Goal: Learn about a topic

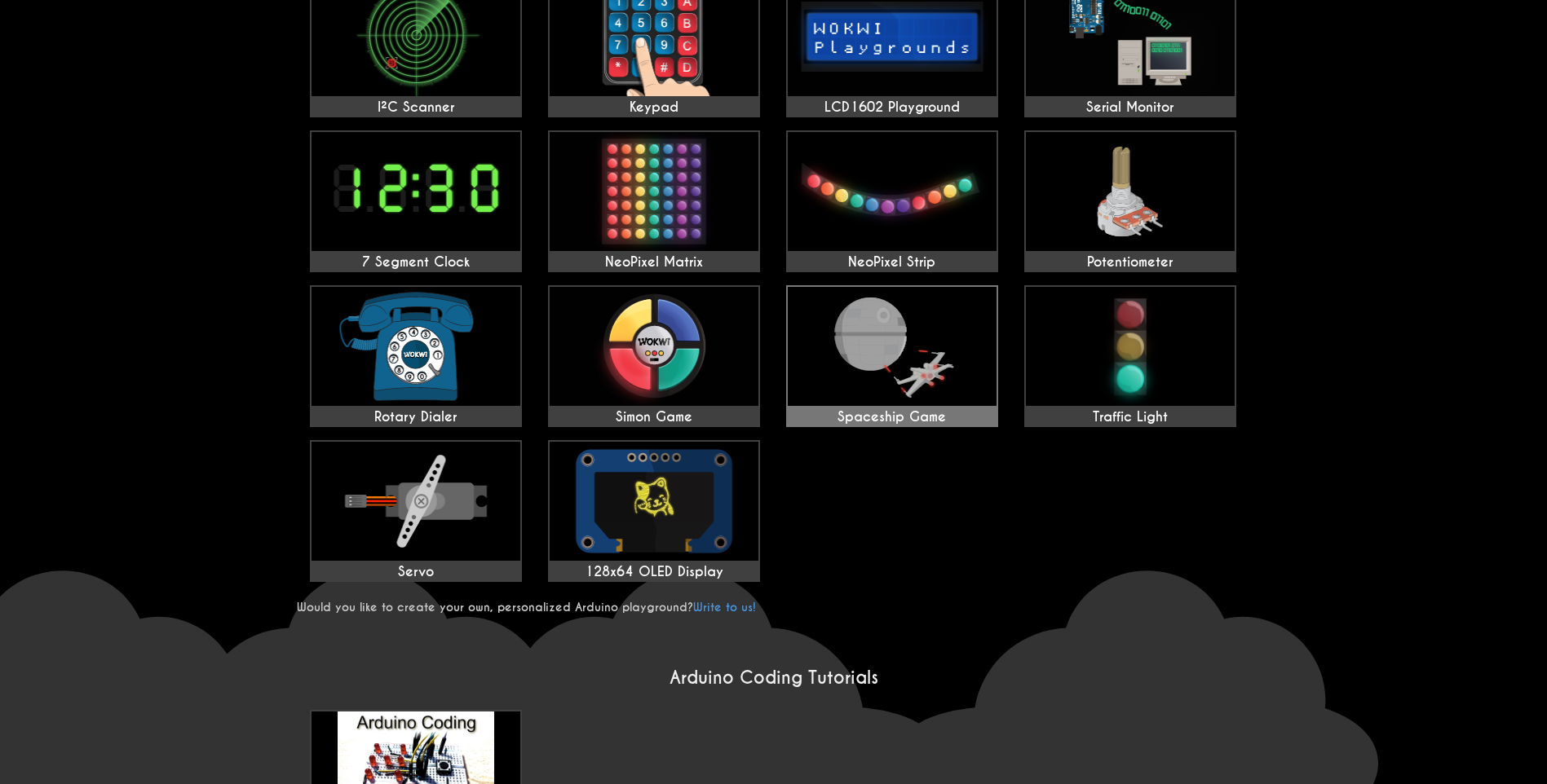
scroll to position [489, 0]
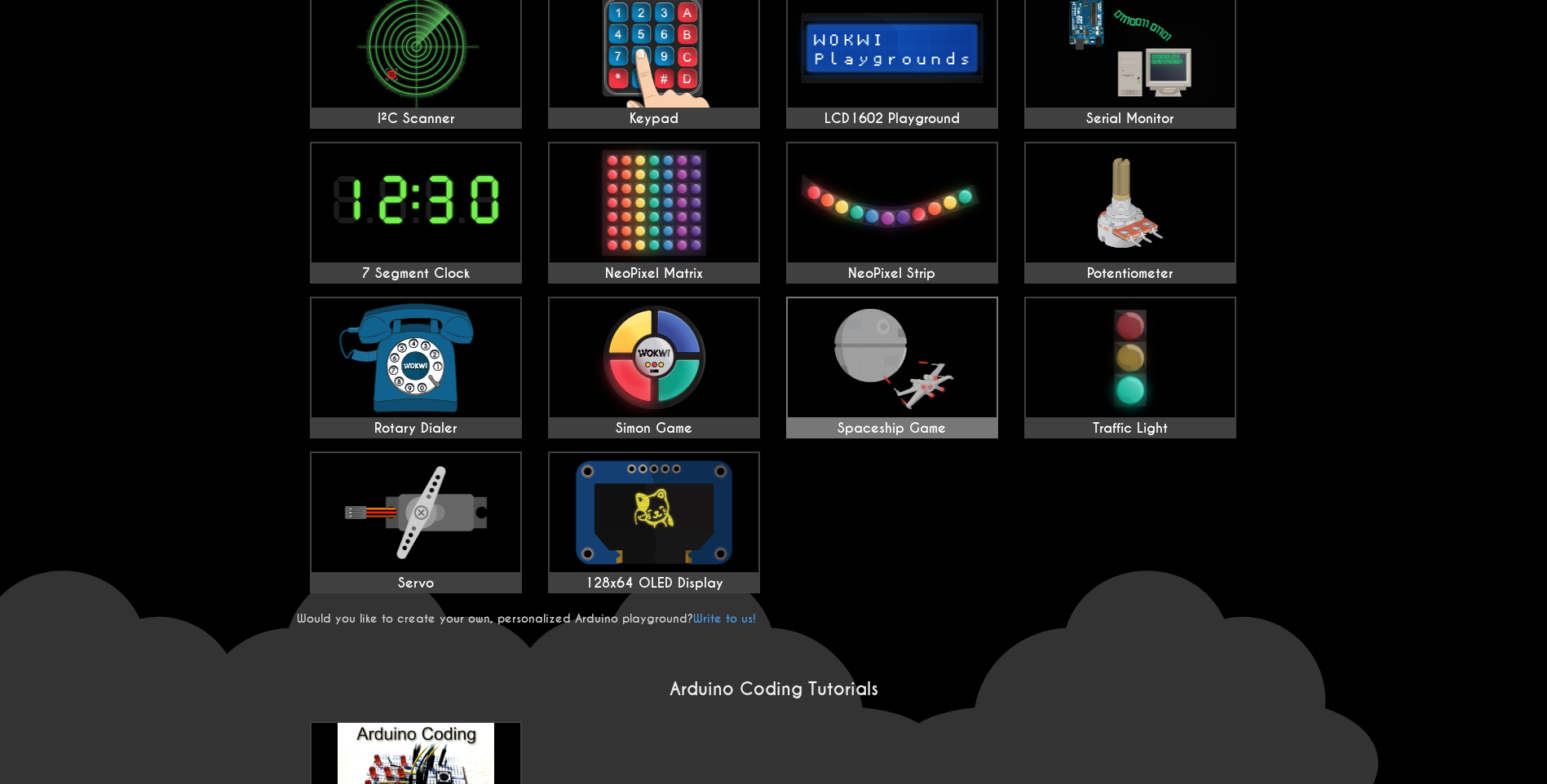
click at [889, 328] on img at bounding box center [892, 357] width 209 height 119
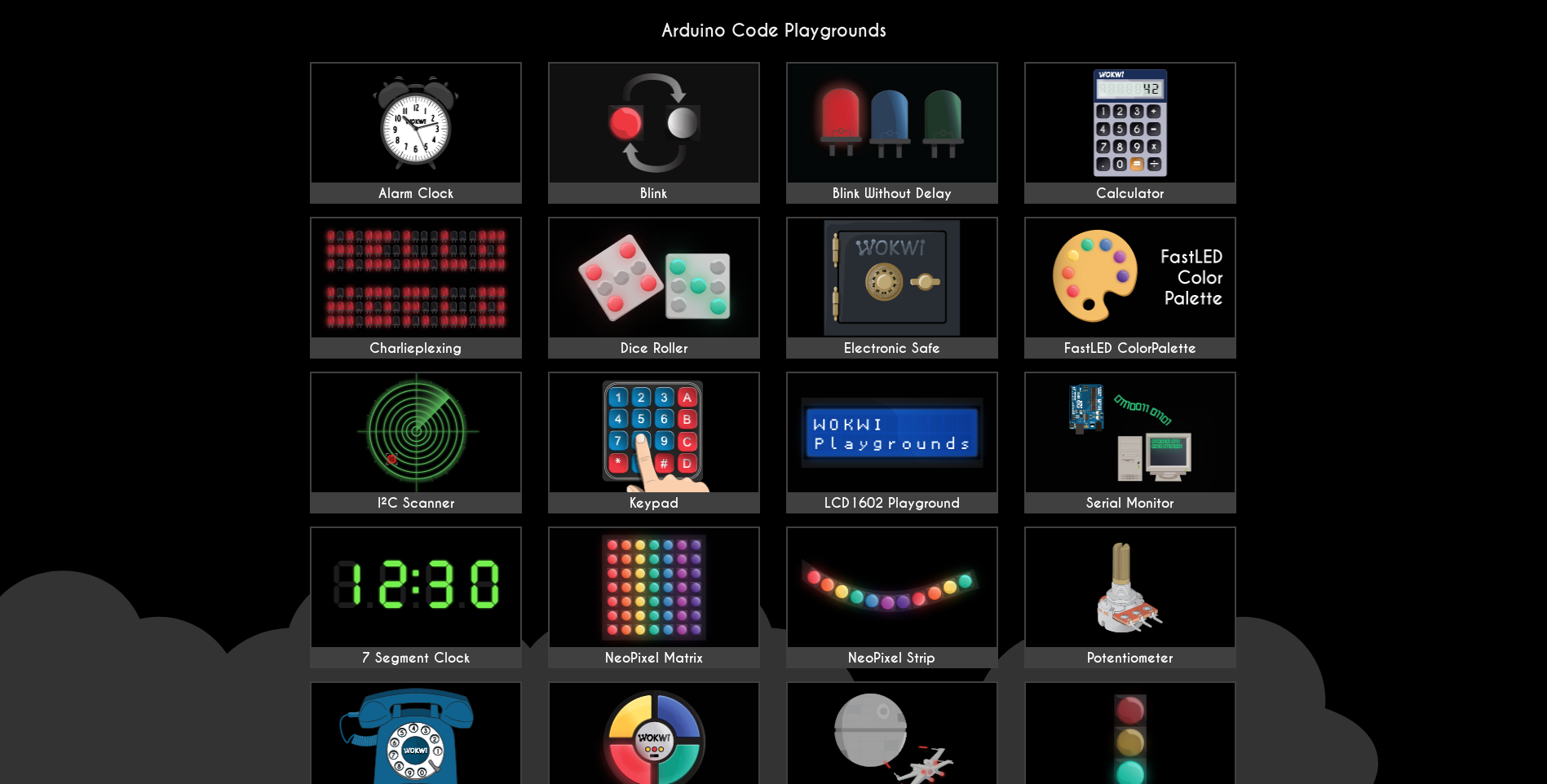
scroll to position [0, 0]
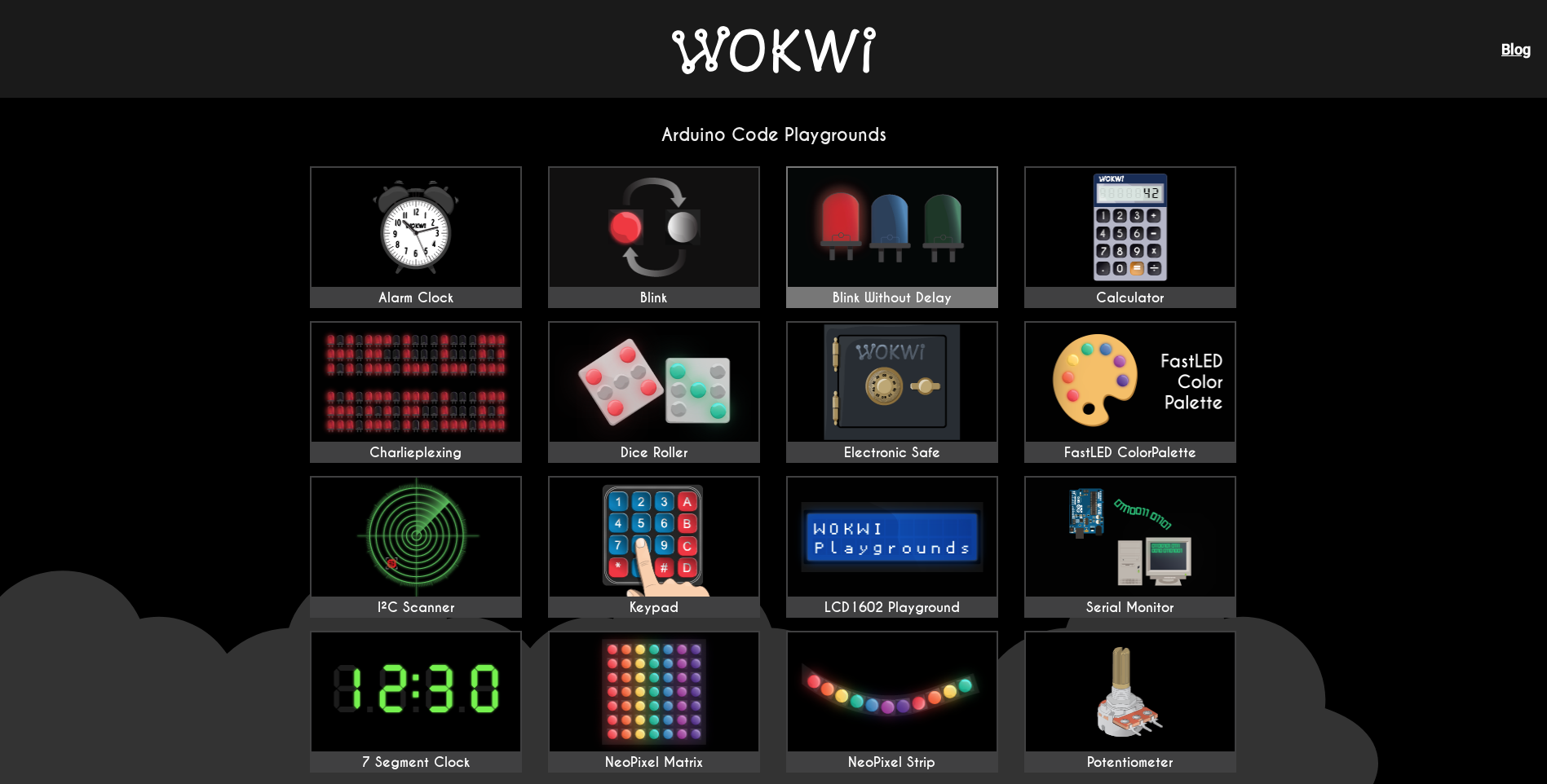
click at [890, 194] on img at bounding box center [892, 227] width 209 height 119
click at [1499, 59] on div "Blog" at bounding box center [774, 49] width 1547 height 98
click at [1510, 53] on link "Blog" at bounding box center [1515, 50] width 30 height 17
